Goal: Information Seeking & Learning: Learn about a topic

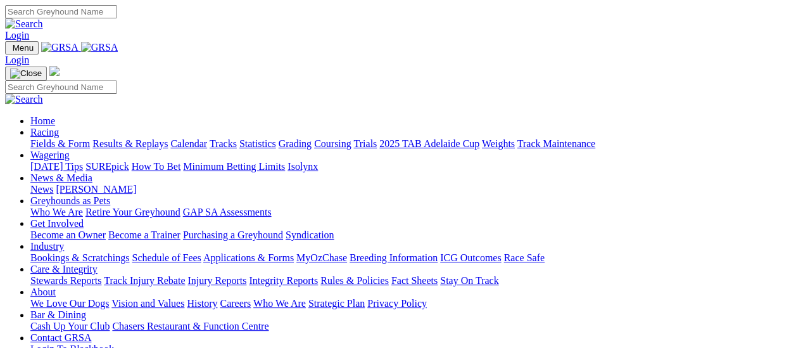
click at [65, 138] on link "Fields & Form" at bounding box center [60, 143] width 60 height 11
click at [67, 138] on link "Fields & Form" at bounding box center [60, 143] width 60 height 11
click at [51, 138] on link "Fields & Form" at bounding box center [60, 143] width 60 height 11
click at [64, 138] on link "Fields & Form" at bounding box center [60, 143] width 60 height 11
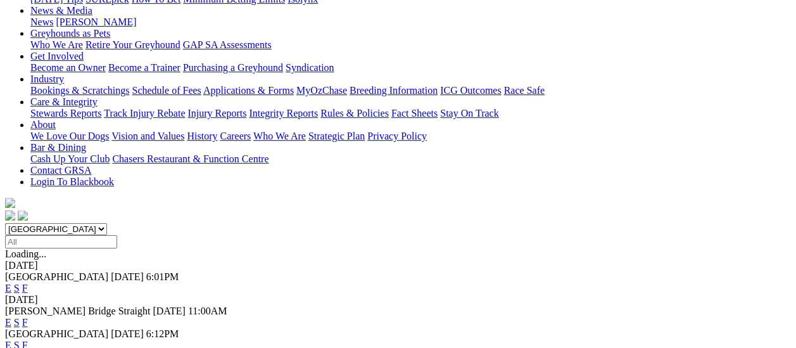
scroll to position [317, 0]
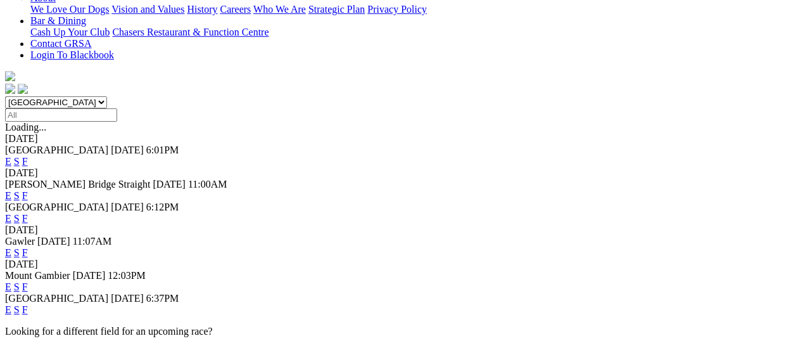
click at [28, 304] on link "F" at bounding box center [25, 309] width 6 height 11
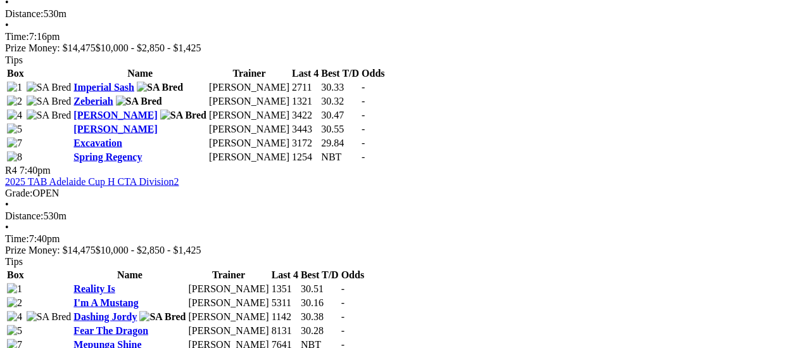
scroll to position [950, 0]
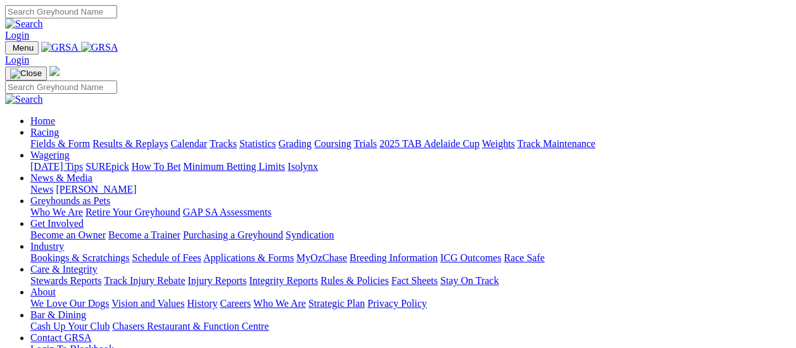
click at [67, 138] on link "Fields & Form" at bounding box center [60, 143] width 60 height 11
click at [66, 138] on link "Fields & Form" at bounding box center [60, 143] width 60 height 11
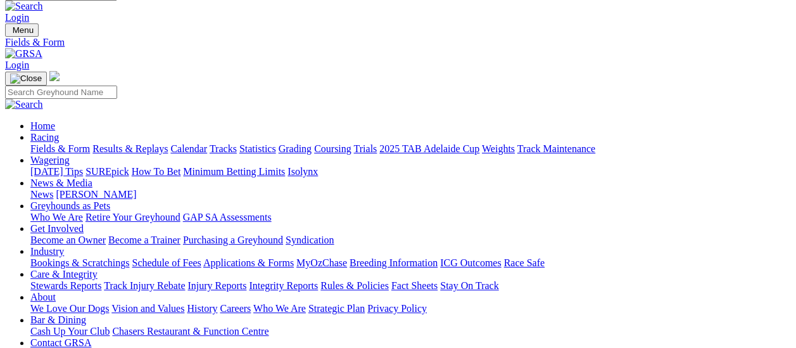
scroll to position [127, 0]
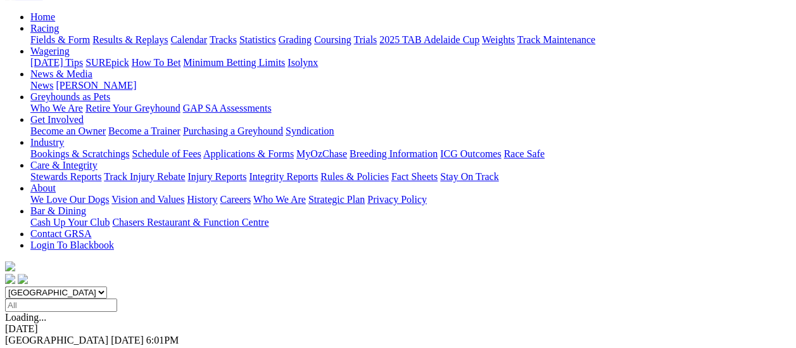
click at [28, 346] on link "F" at bounding box center [25, 351] width 6 height 11
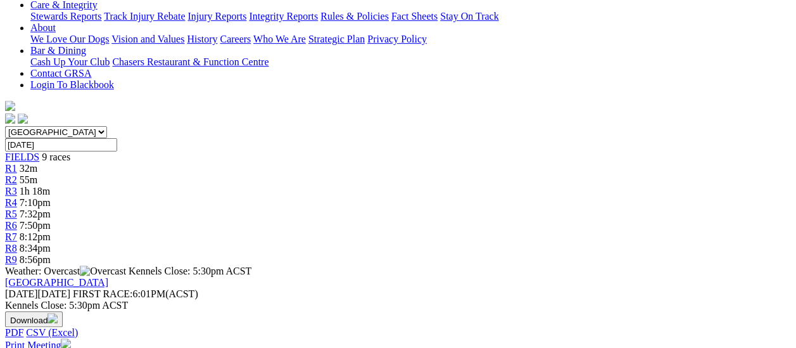
scroll to position [317, 0]
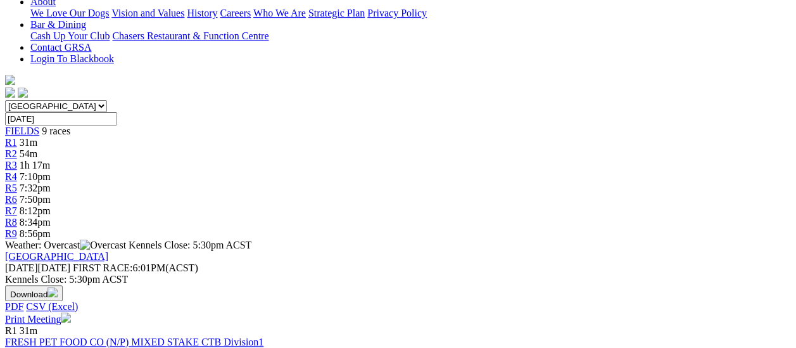
scroll to position [317, 0]
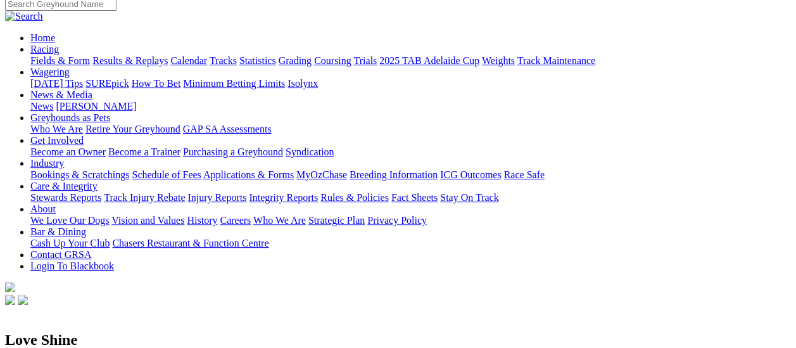
scroll to position [63, 0]
